Goal: Task Accomplishment & Management: Complete application form

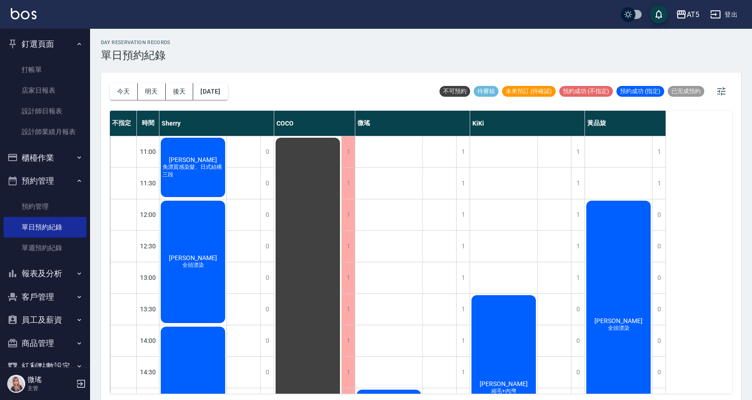
click at [54, 1] on div "AT5 登出" at bounding box center [376, 14] width 752 height 29
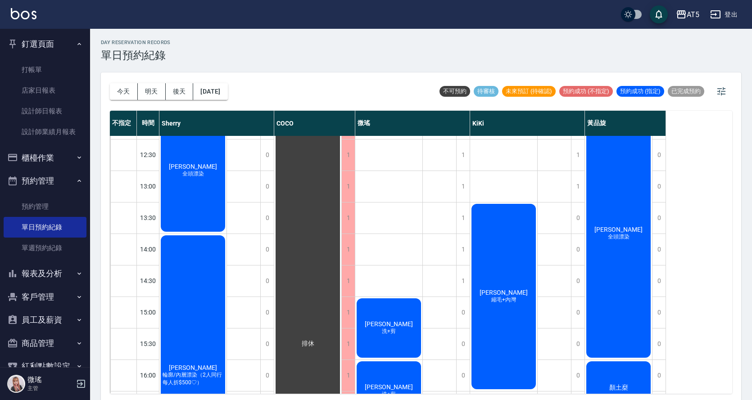
click at [626, 38] on div "day Reservation records 單日預約紀錄 [DATE] [DATE] [DATE] [DATE] 不可預約 待審核 未來預訂 (待確認) …" at bounding box center [421, 216] width 662 height 374
drag, startPoint x: 630, startPoint y: 39, endPoint x: 654, endPoint y: 41, distance: 24.9
click at [654, 41] on div "day Reservation records 單日預約紀錄 [DATE] [DATE] [DATE] [DATE] 不可預約 待審核 未來預訂 (待確認) …" at bounding box center [421, 216] width 662 height 374
click at [474, 115] on div "KiKi" at bounding box center [527, 123] width 115 height 25
click at [157, 90] on button "明天" at bounding box center [152, 91] width 28 height 17
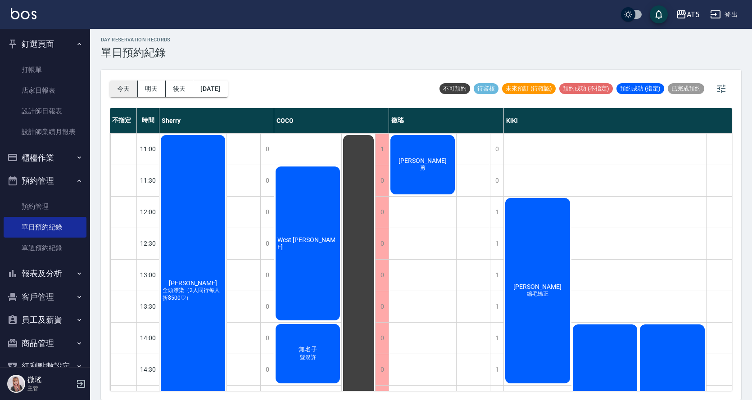
click at [127, 87] on button "今天" at bounding box center [124, 89] width 28 height 17
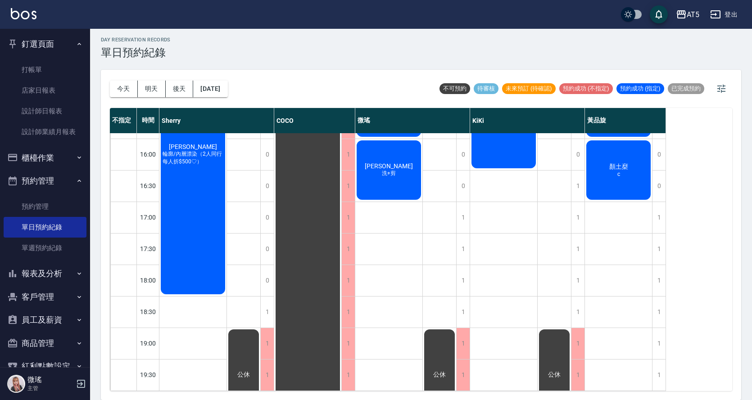
scroll to position [316, 0]
click at [463, 211] on div "1" at bounding box center [463, 217] width 14 height 31
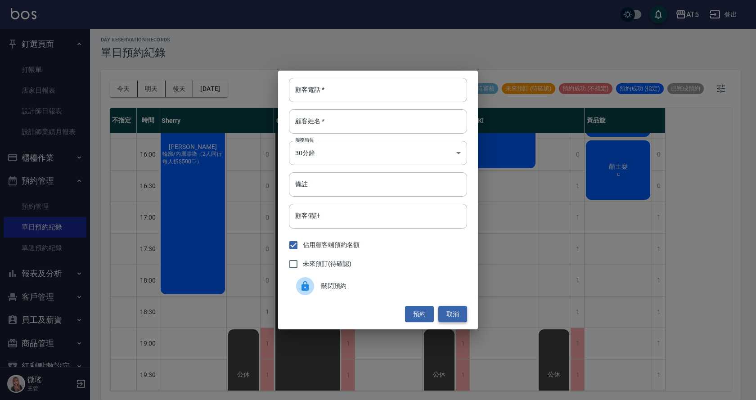
click at [455, 315] on button "取消" at bounding box center [452, 314] width 29 height 17
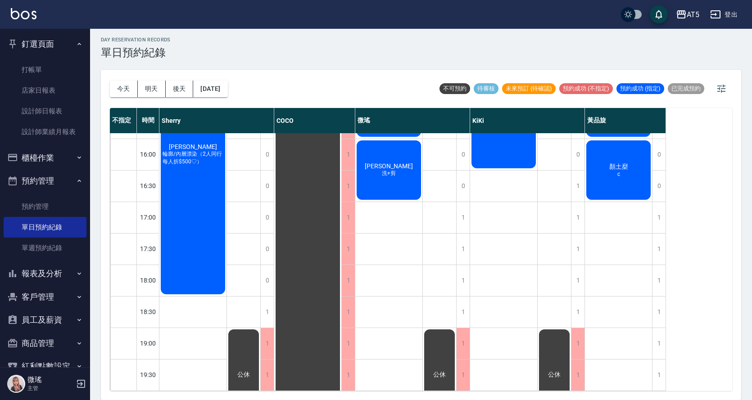
click at [37, 300] on button "客戶管理" at bounding box center [45, 296] width 83 height 23
click at [49, 318] on link "客戶列表" at bounding box center [45, 322] width 83 height 21
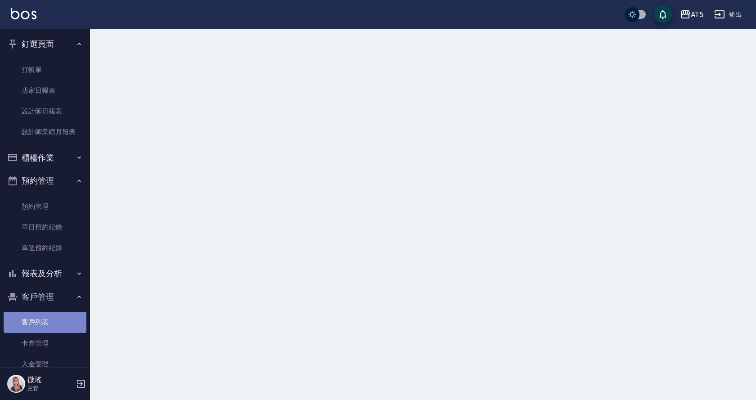
click at [49, 318] on link "客戶列表" at bounding box center [45, 322] width 83 height 21
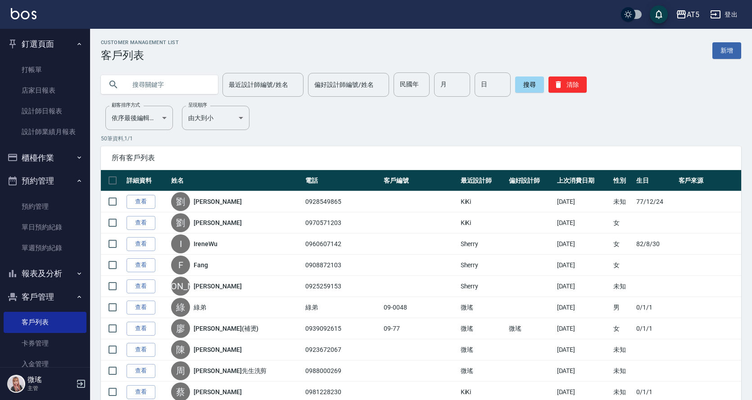
click at [171, 93] on input "text" at bounding box center [168, 84] width 85 height 24
drag, startPoint x: 172, startPoint y: 87, endPoint x: 165, endPoint y: 95, distance: 10.8
click at [172, 89] on input "text" at bounding box center [168, 84] width 85 height 24
click at [163, 85] on input "text" at bounding box center [168, 84] width 85 height 24
type input "男"
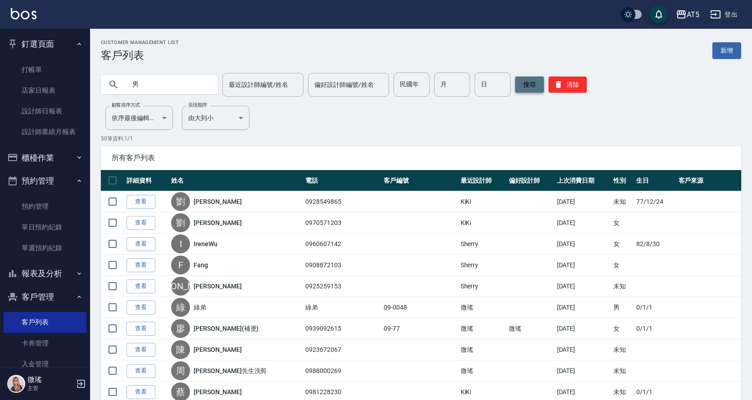
click at [535, 86] on button "搜尋" at bounding box center [529, 85] width 29 height 16
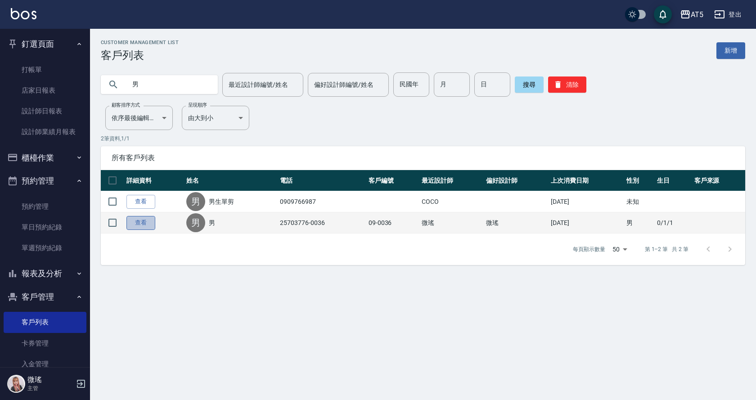
click at [155, 222] on link "查看" at bounding box center [140, 223] width 29 height 14
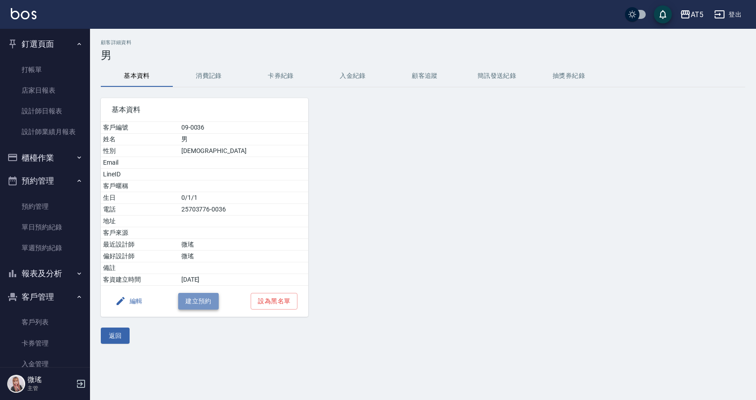
click at [201, 306] on button "建立預約" at bounding box center [198, 301] width 41 height 17
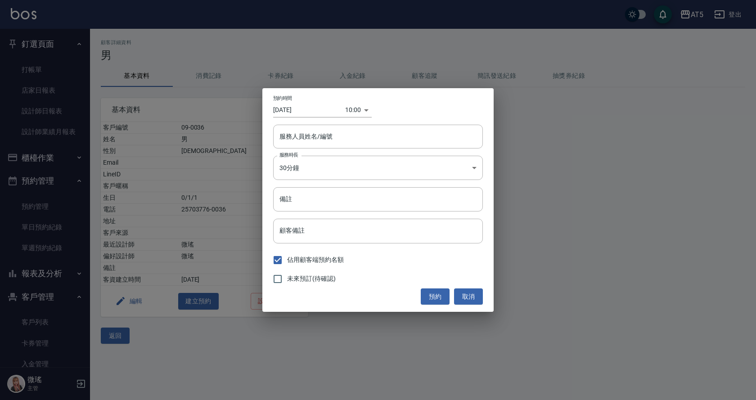
click at [366, 112] on div "10:00 1760148000000" at bounding box center [358, 110] width 27 height 15
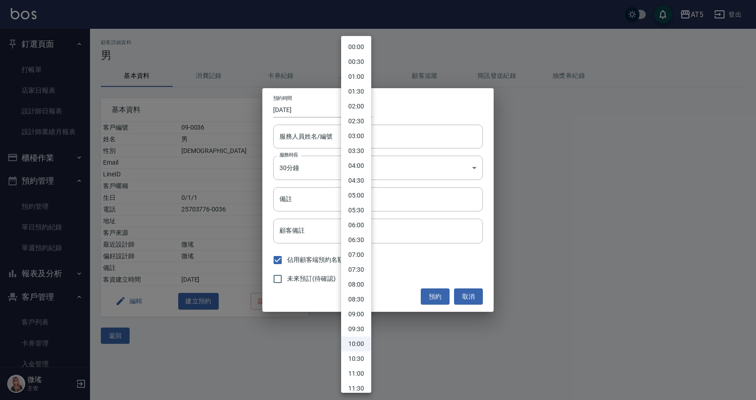
click at [352, 108] on body "AT5 登出 釘選頁面 打帳單 店家日報表 設計師日報表 設計師業績月報表 櫃檯作業 打帳單 帳單列表 現金收支登錄 高階收支登錄 材料自購登錄 每日結帳 排…" at bounding box center [378, 200] width 756 height 400
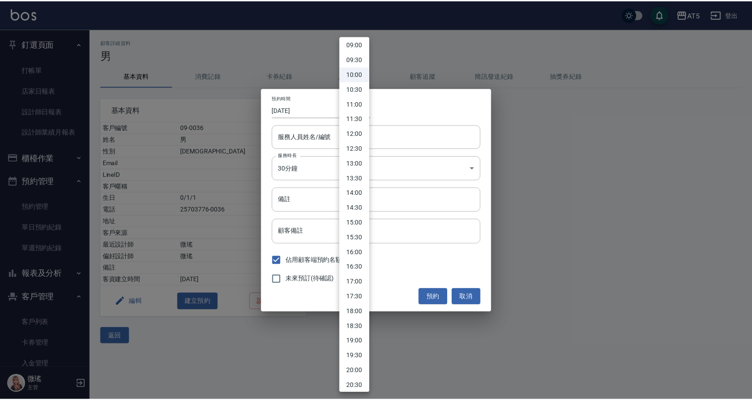
scroll to position [315, 0]
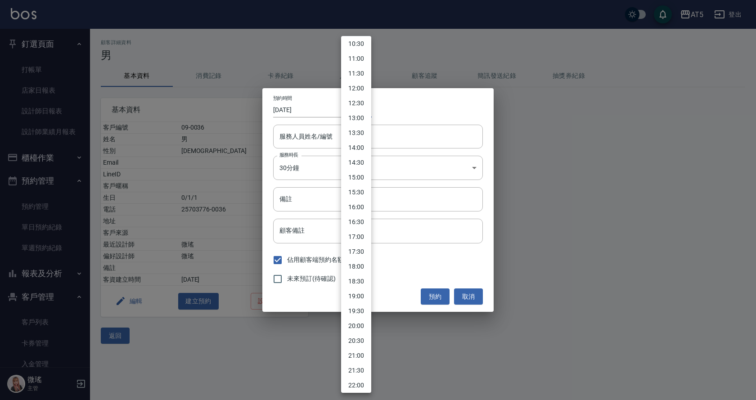
click at [357, 239] on li "17:00" at bounding box center [356, 237] width 30 height 15
type input "1760173200000"
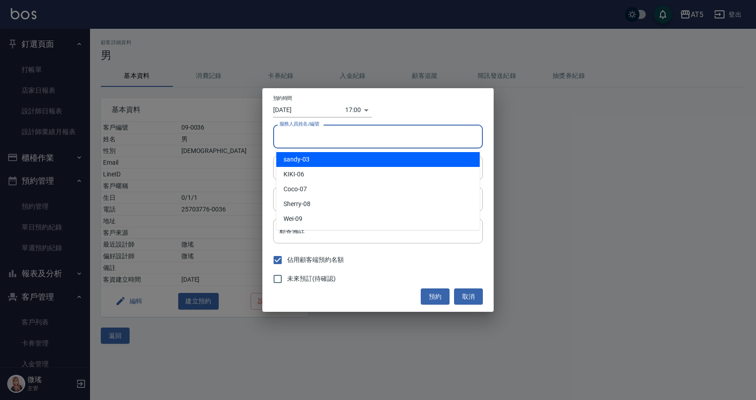
click at [318, 142] on input "服務人員姓名/編號" at bounding box center [378, 137] width 202 height 16
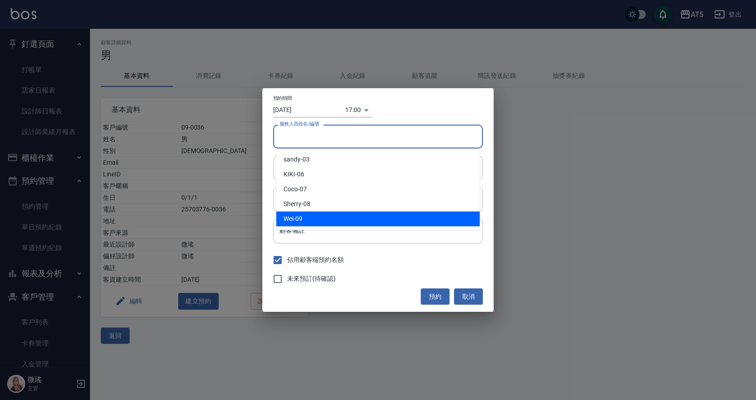
click at [326, 221] on div "Wei -09" at bounding box center [377, 219] width 203 height 15
type input "Wei-09"
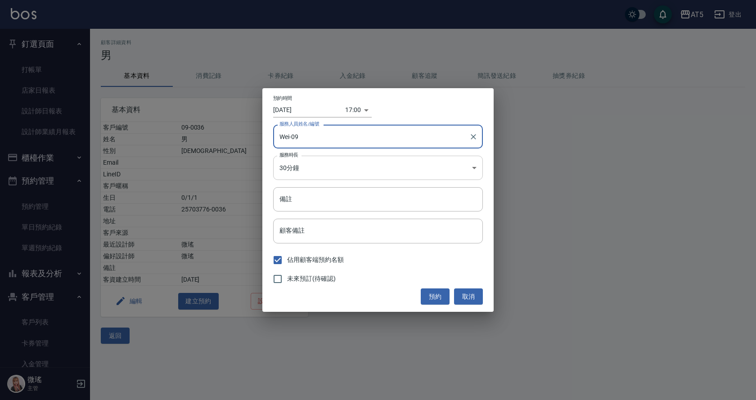
click at [332, 162] on body "AT5 登出 釘選頁面 打帳單 店家日報表 設計師日報表 設計師業績月報表 櫃檯作業 打帳單 帳單列表 現金收支登錄 高階收支登錄 材料自購登錄 每日結帳 排…" at bounding box center [378, 200] width 756 height 400
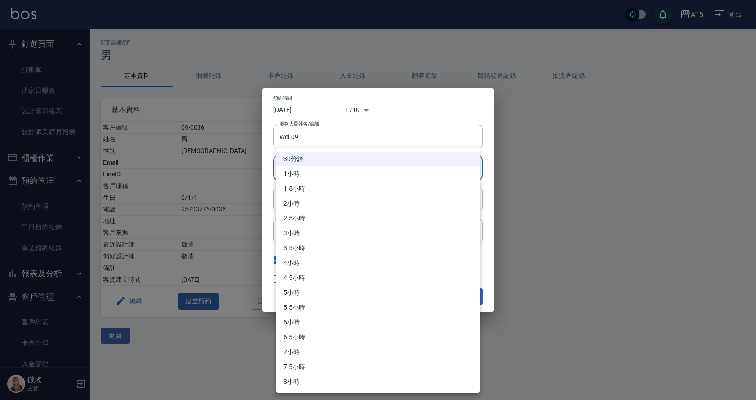
click at [308, 177] on li "1小時" at bounding box center [377, 174] width 203 height 15
type input "2"
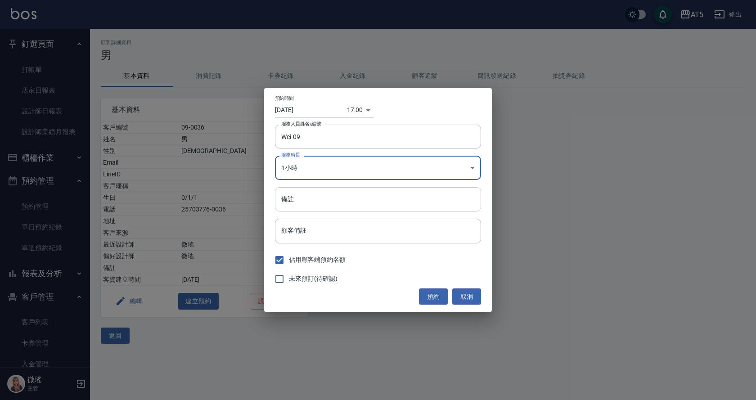
click at [327, 203] on input "備註" at bounding box center [378, 199] width 206 height 24
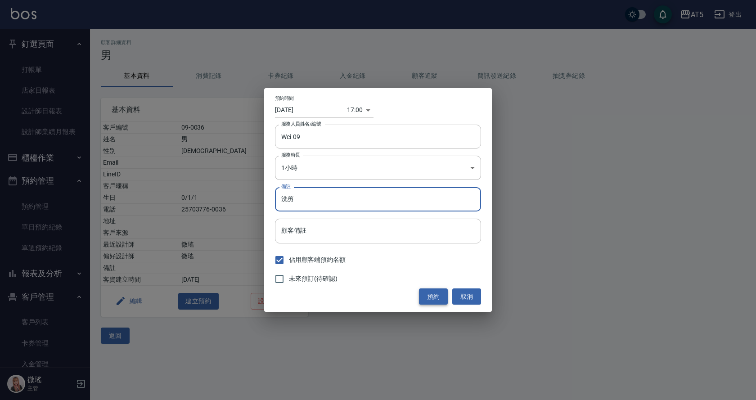
type input "洗剪"
click at [431, 296] on button "預約" at bounding box center [433, 296] width 29 height 17
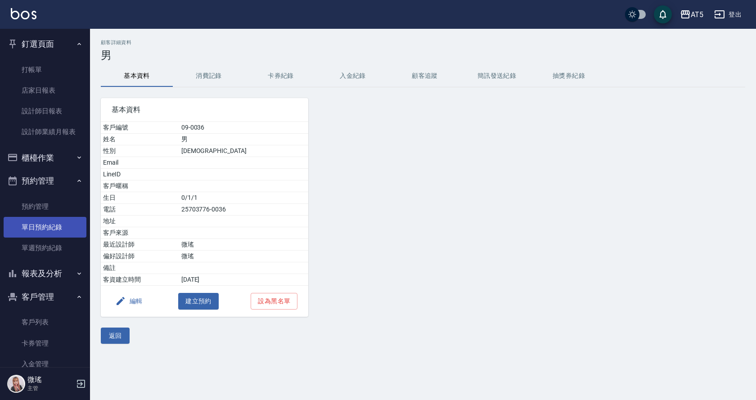
click at [50, 224] on link "單日預約紀錄" at bounding box center [45, 227] width 83 height 21
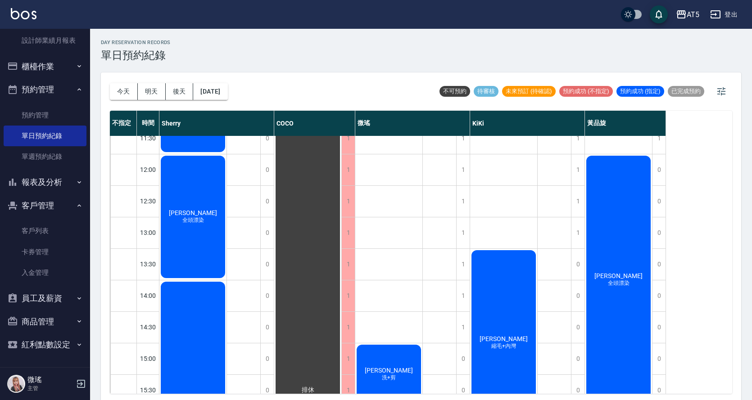
scroll to position [3, 0]
